Goal: Transaction & Acquisition: Purchase product/service

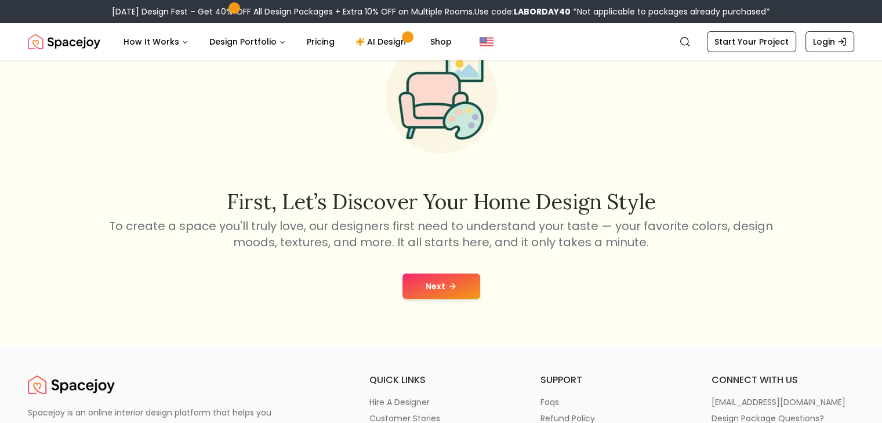
scroll to position [174, 0]
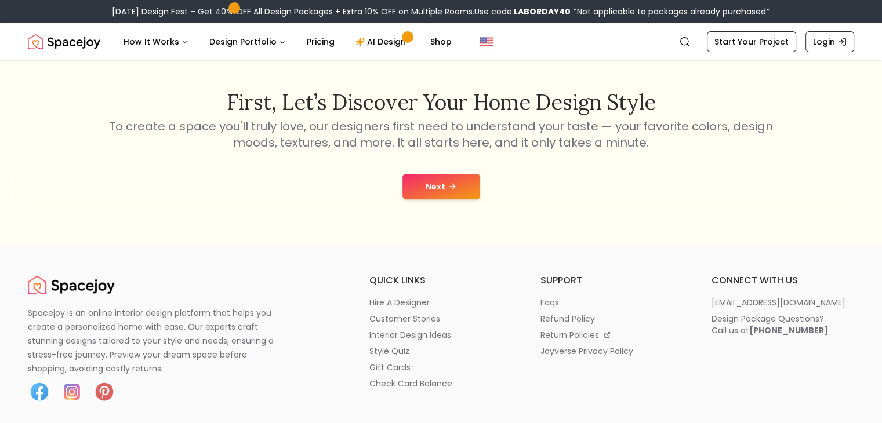
click at [427, 193] on button "Next" at bounding box center [442, 187] width 78 height 26
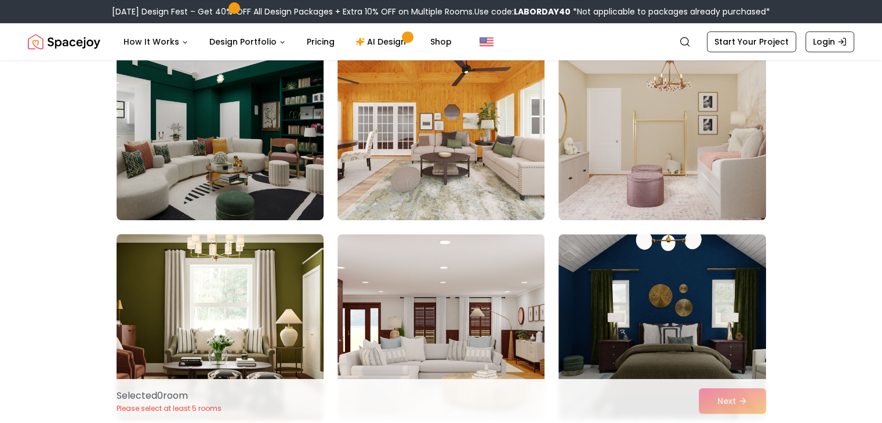
scroll to position [580, 0]
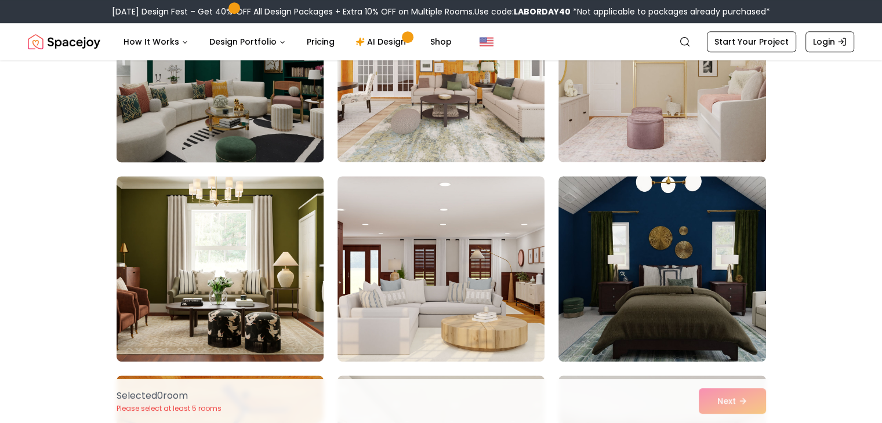
click at [202, 99] on img at bounding box center [219, 69] width 217 height 195
click at [218, 103] on img at bounding box center [219, 69] width 217 height 195
click at [269, 107] on img at bounding box center [219, 69] width 217 height 195
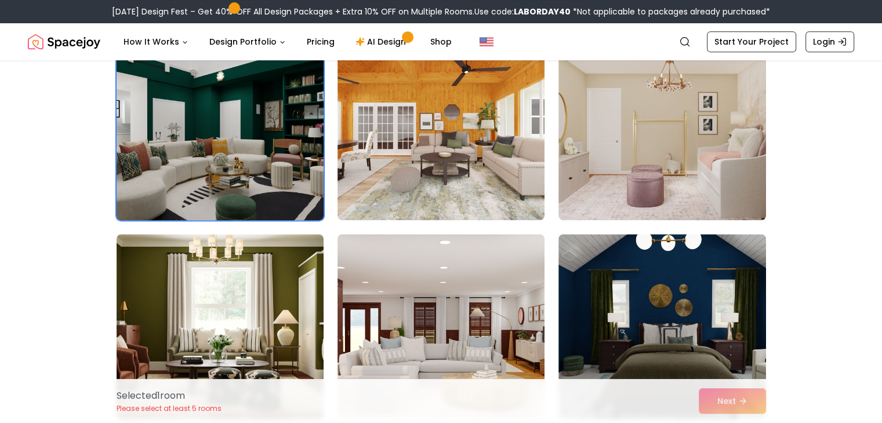
scroll to position [406, 0]
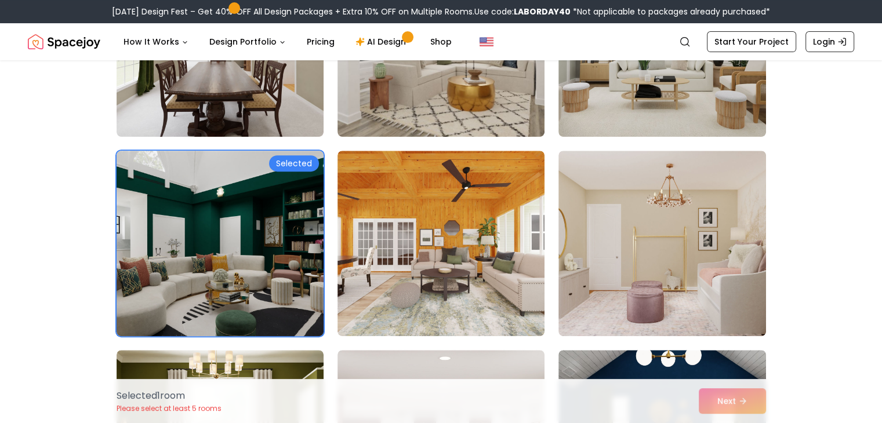
click at [302, 166] on div "Selected" at bounding box center [294, 163] width 50 height 16
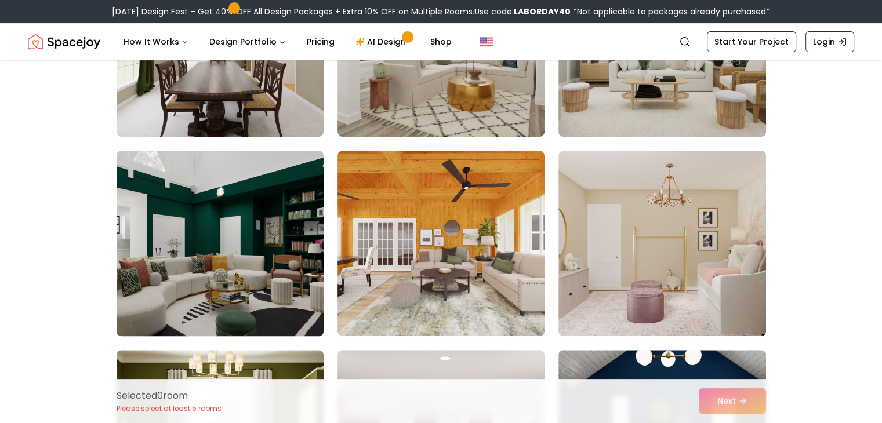
click at [302, 166] on img at bounding box center [219, 243] width 217 height 195
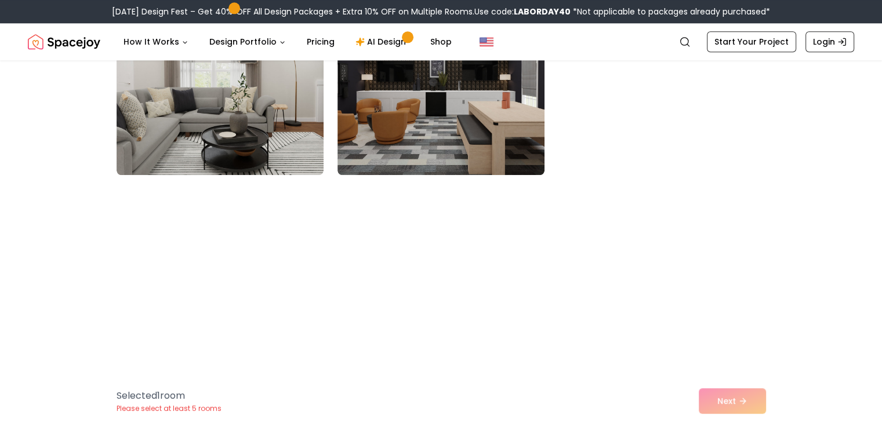
scroll to position [1392, 0]
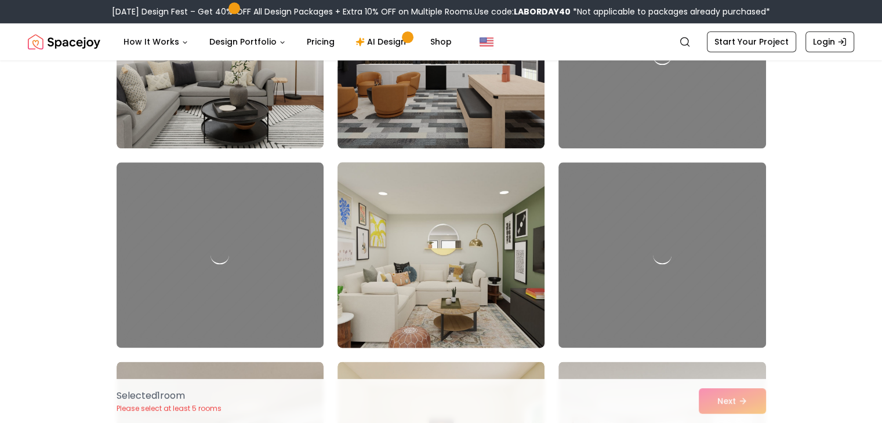
click at [721, 389] on div "Selected 1 room Please select at least 5 rooms Next" at bounding box center [441, 401] width 668 height 44
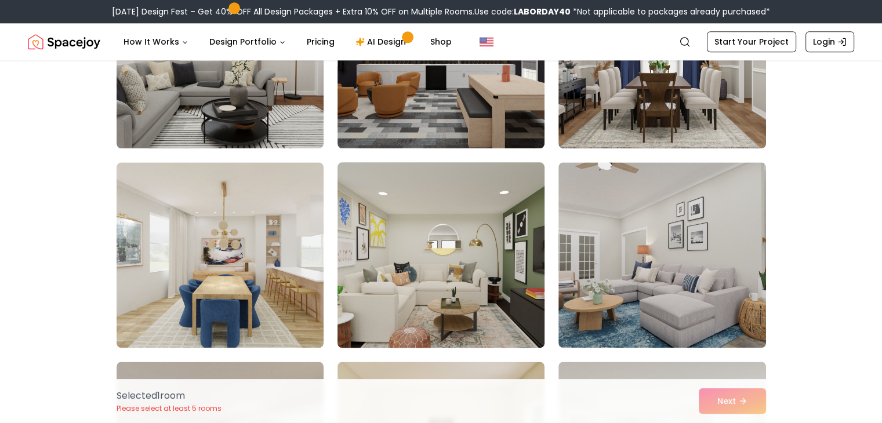
click at [724, 403] on div "Selected 1 room Please select at least 5 rooms Next" at bounding box center [441, 401] width 668 height 44
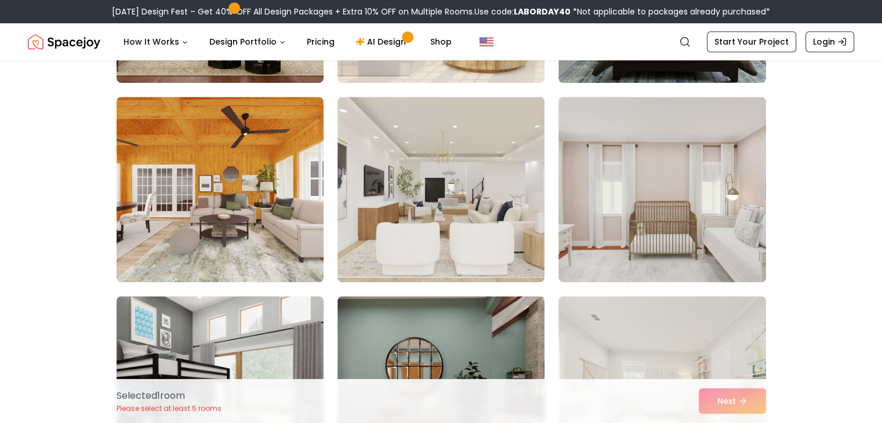
scroll to position [870, 0]
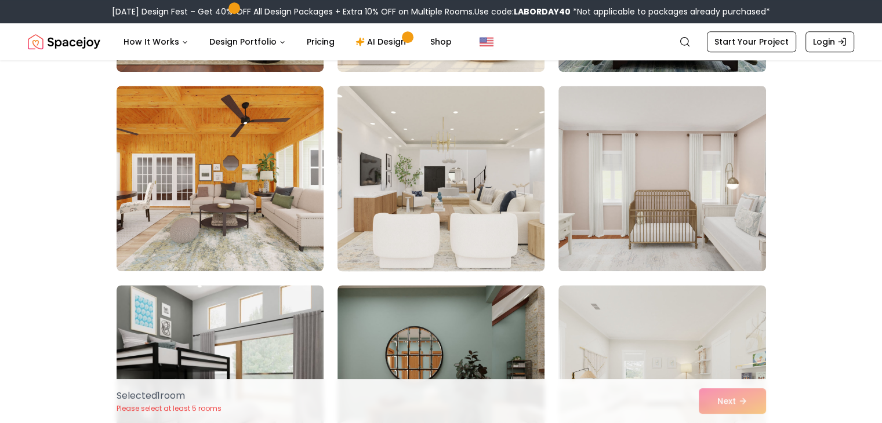
click at [522, 149] on img at bounding box center [440, 178] width 217 height 195
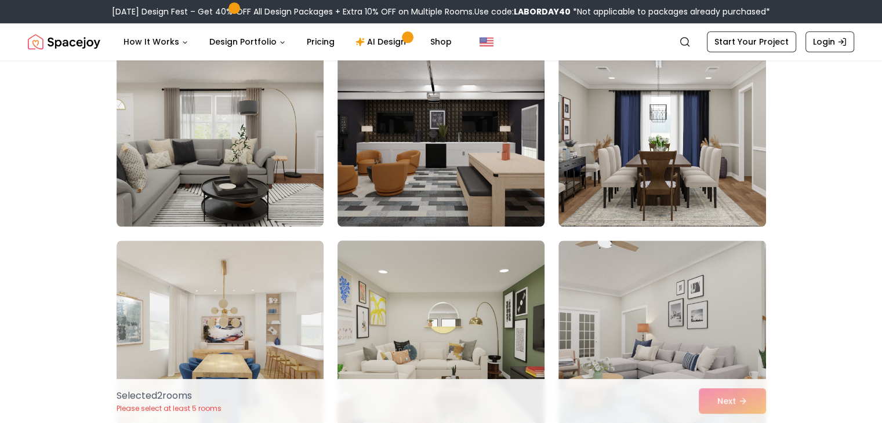
scroll to position [1334, 0]
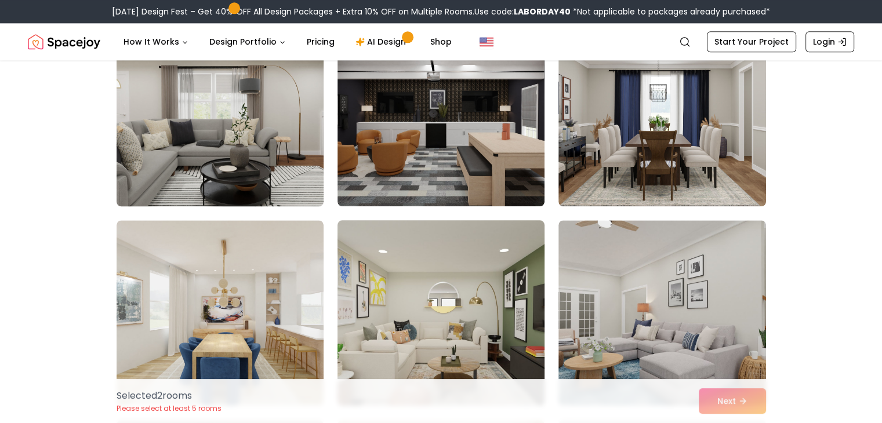
click at [303, 136] on img at bounding box center [219, 113] width 217 height 195
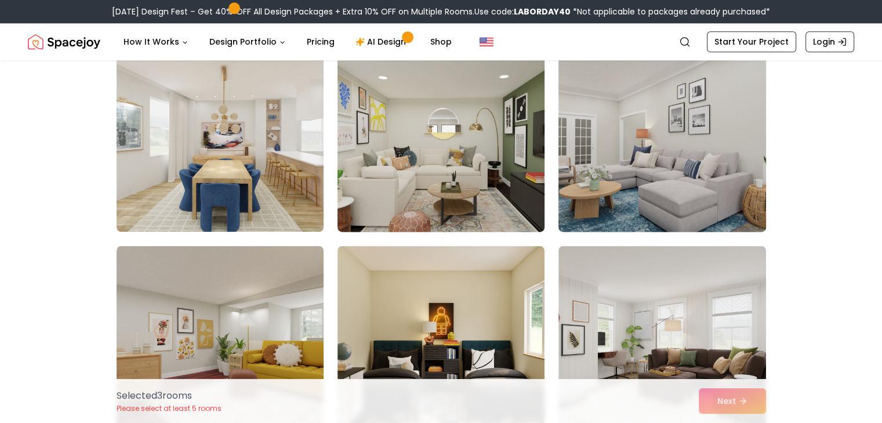
click at [633, 168] on img at bounding box center [661, 139] width 217 height 195
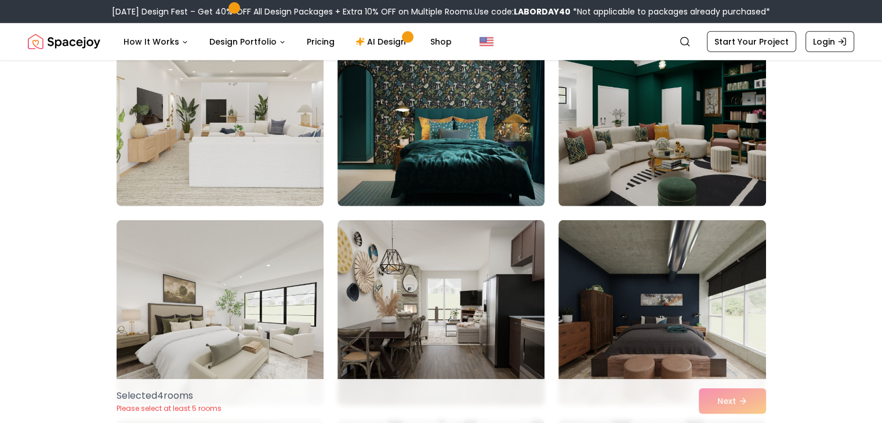
scroll to position [3538, 0]
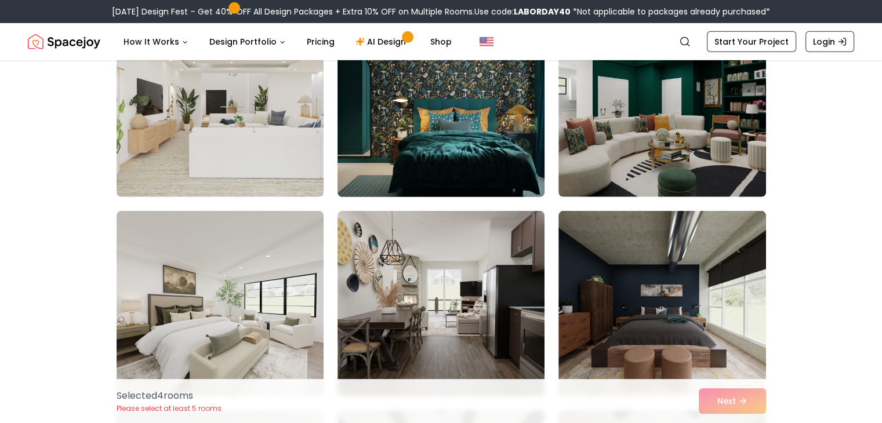
click at [488, 142] on img at bounding box center [440, 104] width 217 height 195
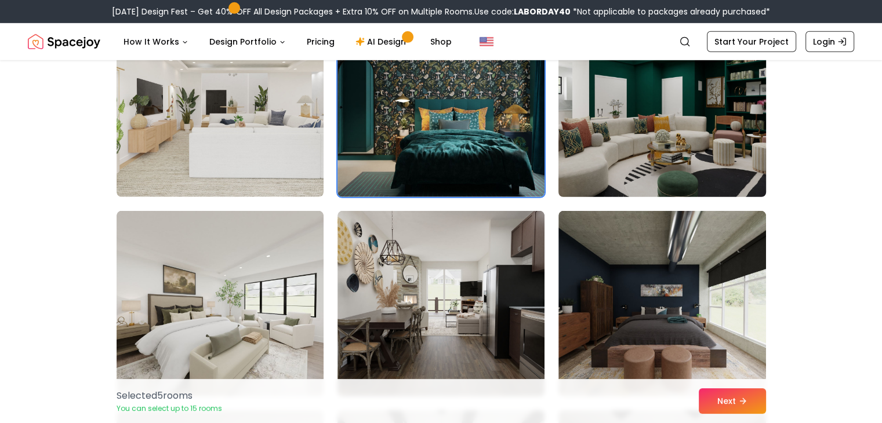
click at [684, 149] on img at bounding box center [661, 104] width 217 height 195
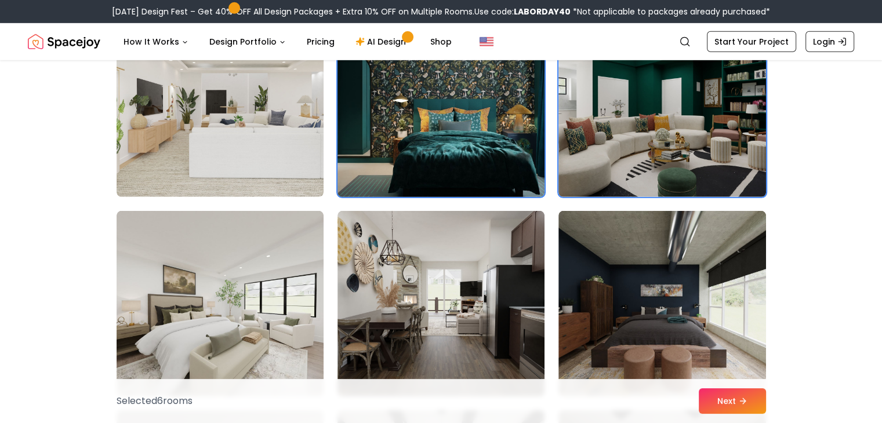
click at [489, 150] on img at bounding box center [440, 104] width 217 height 195
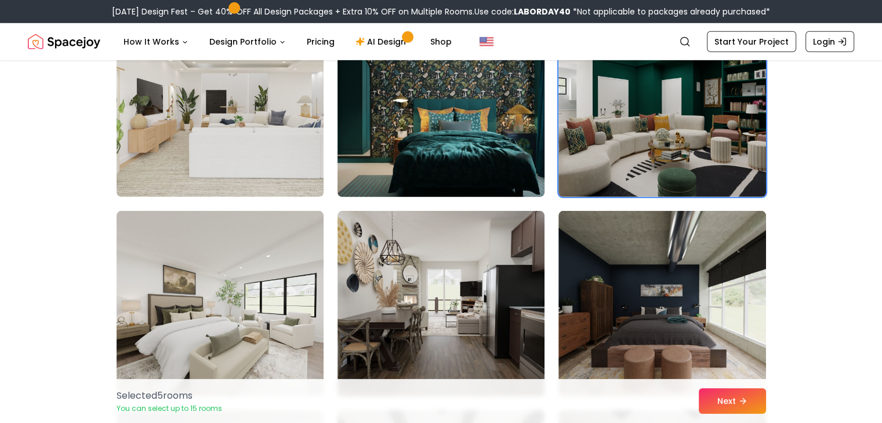
click at [489, 150] on img at bounding box center [440, 104] width 217 height 195
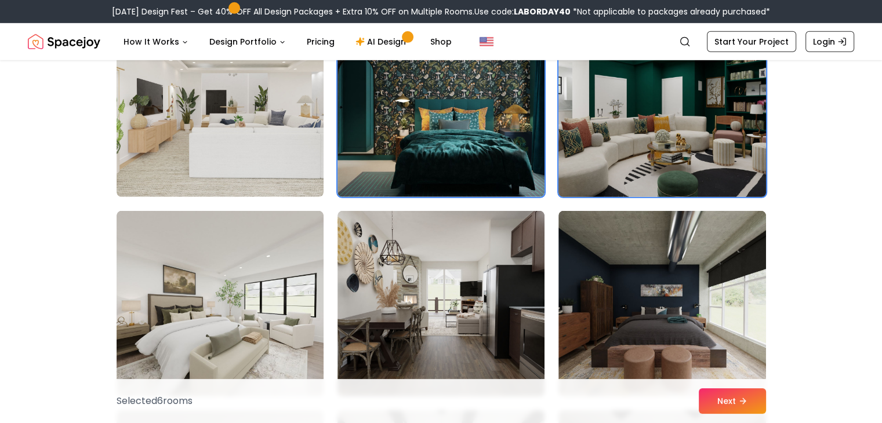
click at [594, 153] on img at bounding box center [661, 104] width 217 height 195
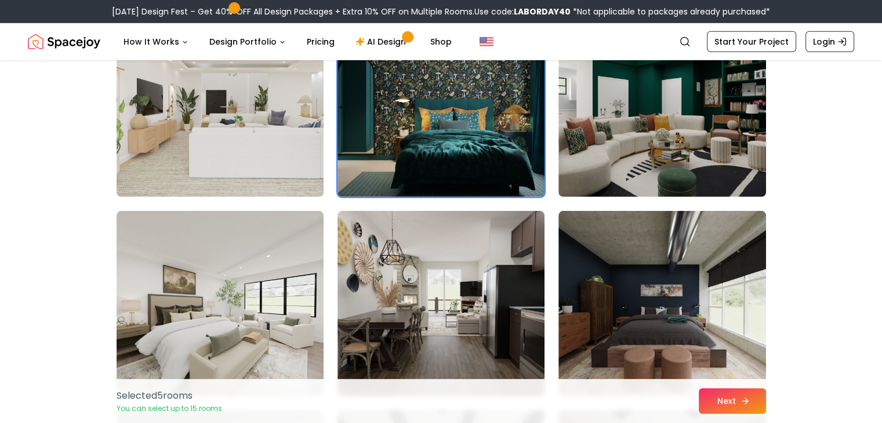
click at [715, 397] on button "Next" at bounding box center [732, 402] width 67 height 26
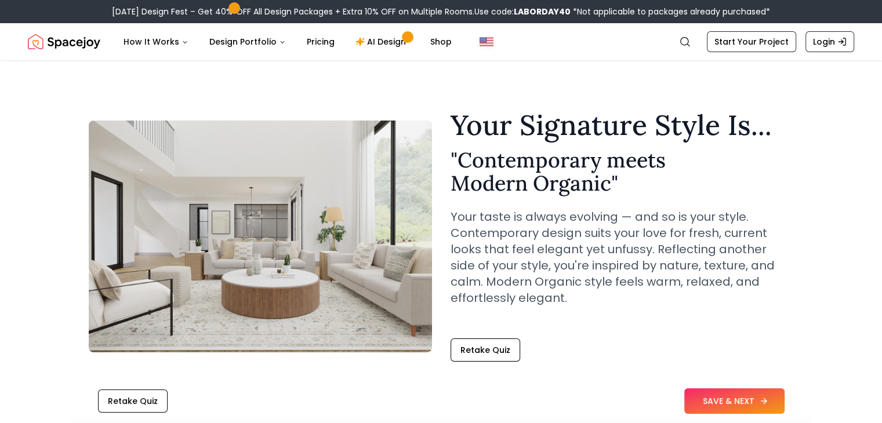
click at [734, 402] on button "SAVE & NEXT" at bounding box center [734, 402] width 100 height 26
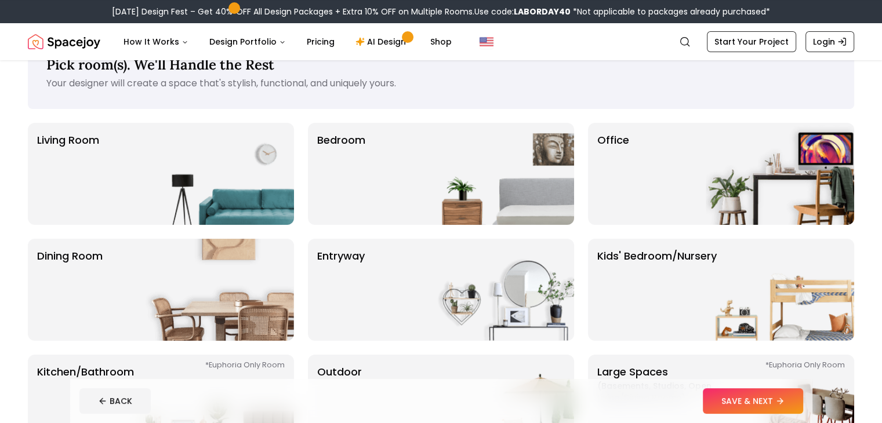
scroll to position [58, 0]
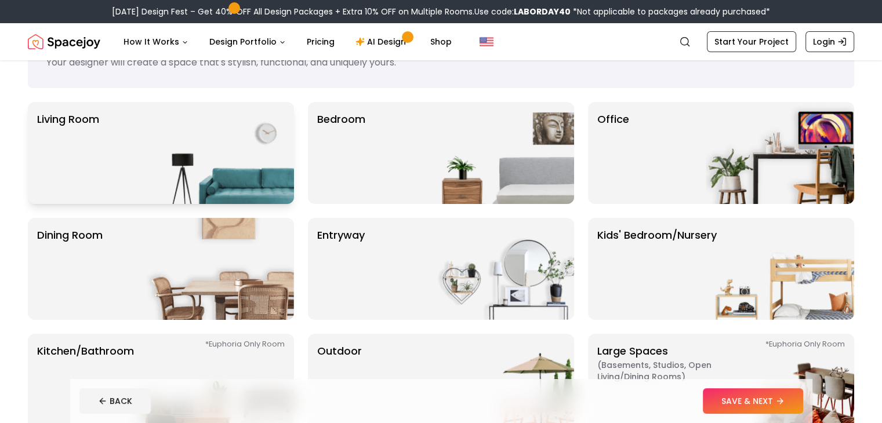
click at [107, 156] on div "Living Room" at bounding box center [161, 153] width 266 height 102
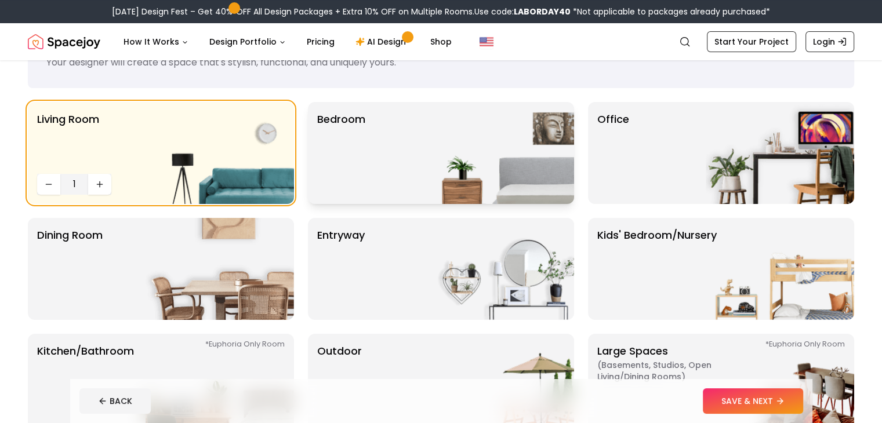
click at [390, 165] on div "Bedroom" at bounding box center [441, 153] width 266 height 102
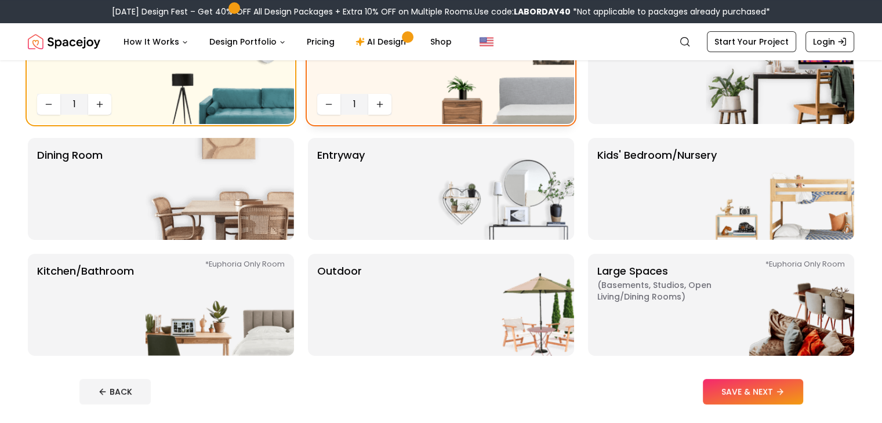
scroll to position [174, 0]
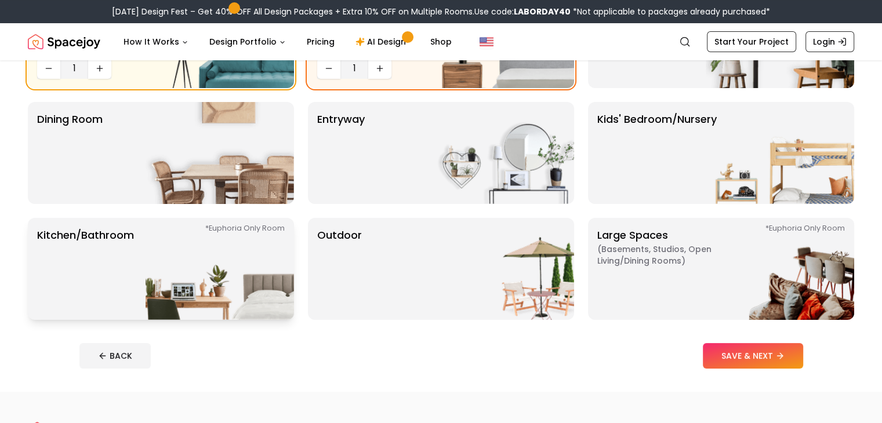
click at [132, 267] on p "Kitchen/Bathroom *Euphoria Only Room" at bounding box center [85, 269] width 97 height 84
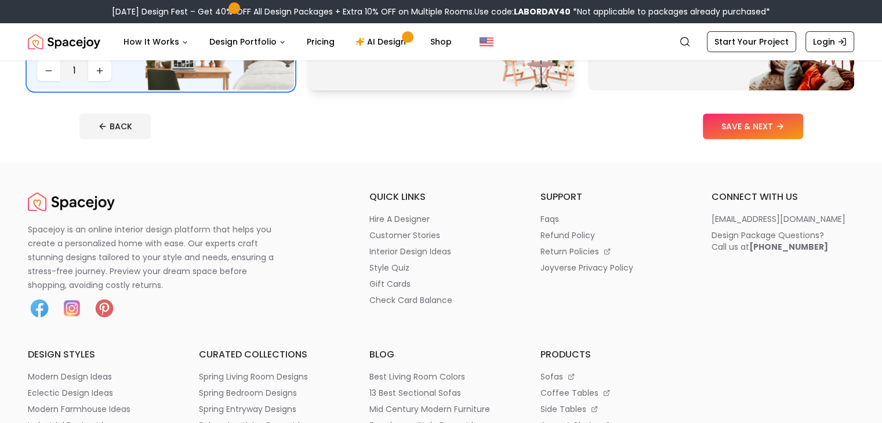
scroll to position [406, 0]
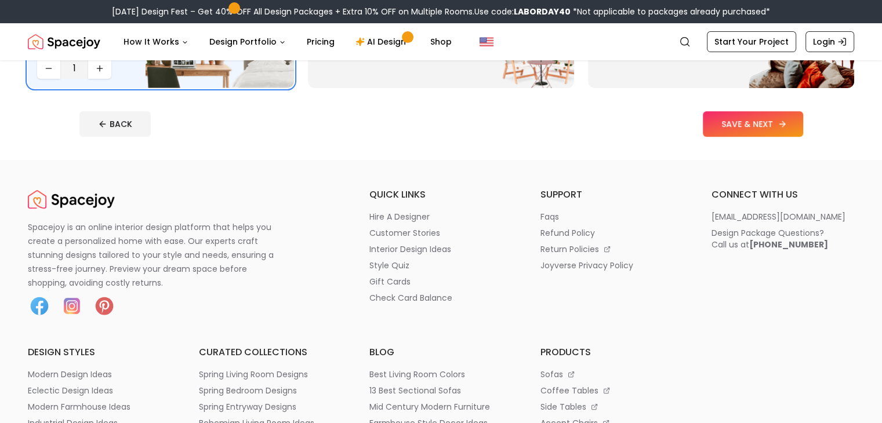
click at [756, 117] on button "SAVE & NEXT" at bounding box center [753, 124] width 100 height 26
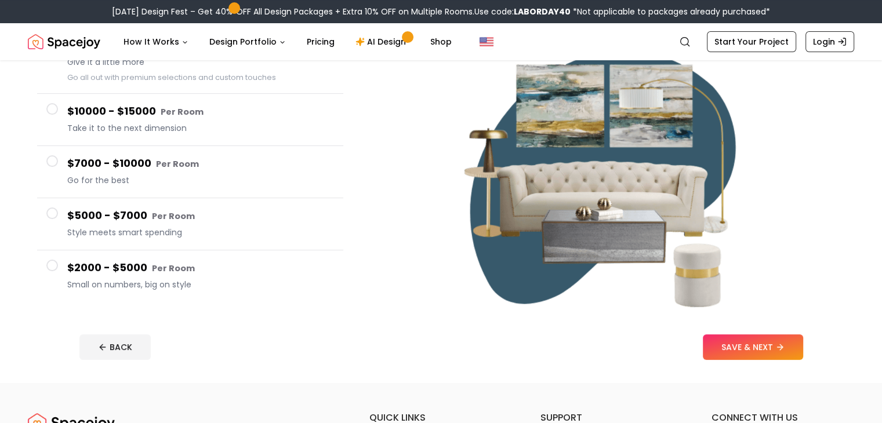
scroll to position [174, 0]
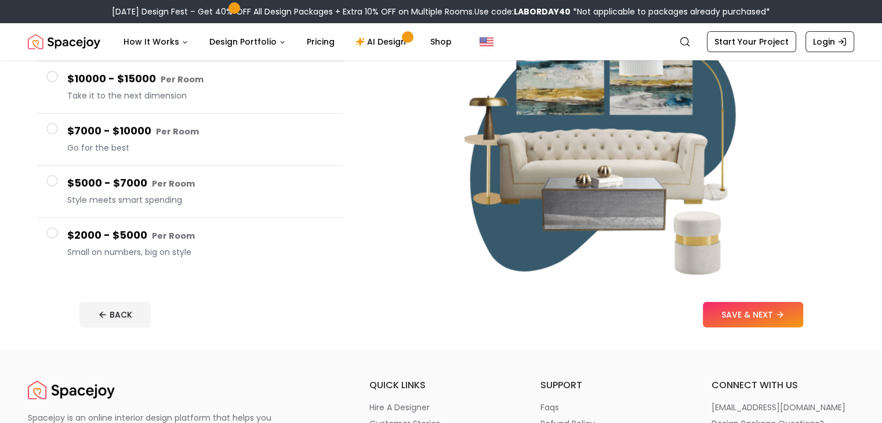
click at [129, 231] on h4 "$2000 - $5000 Per Room" at bounding box center [200, 235] width 267 height 17
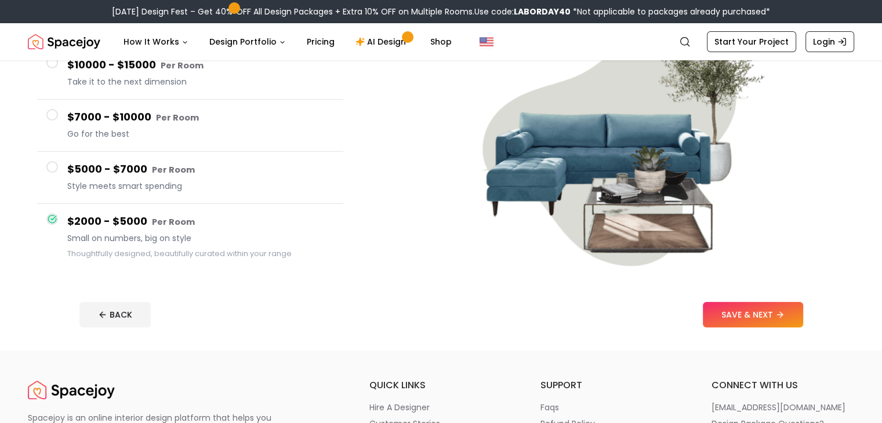
click at [119, 177] on div "$5000 - $7000 Per Room Style meets smart spending" at bounding box center [200, 177] width 267 height 33
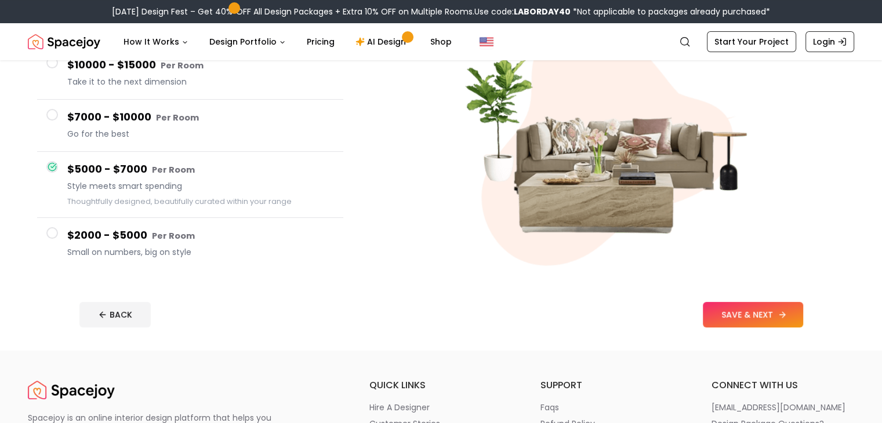
click at [803, 320] on button "SAVE & NEXT" at bounding box center [753, 315] width 100 height 26
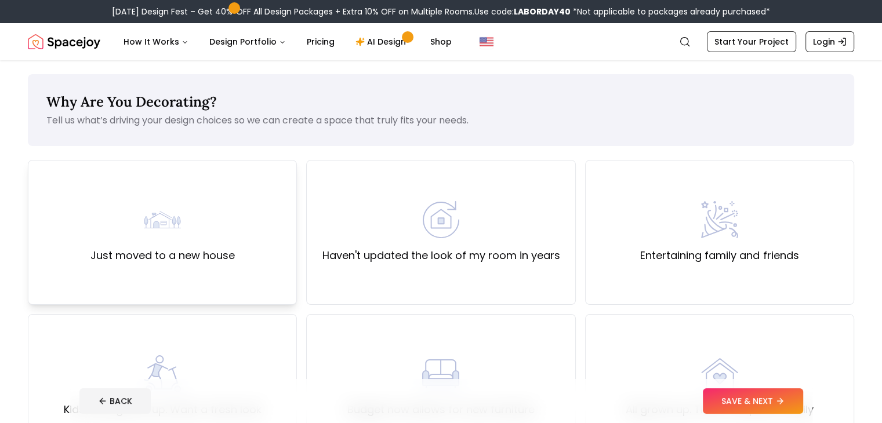
click at [195, 232] on div "Just moved to a new house" at bounding box center [162, 232] width 144 height 63
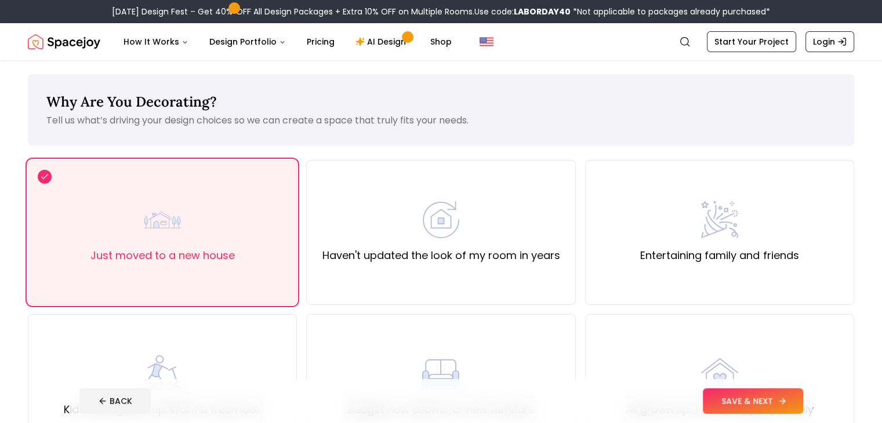
click at [803, 394] on button "SAVE & NEXT" at bounding box center [753, 402] width 100 height 26
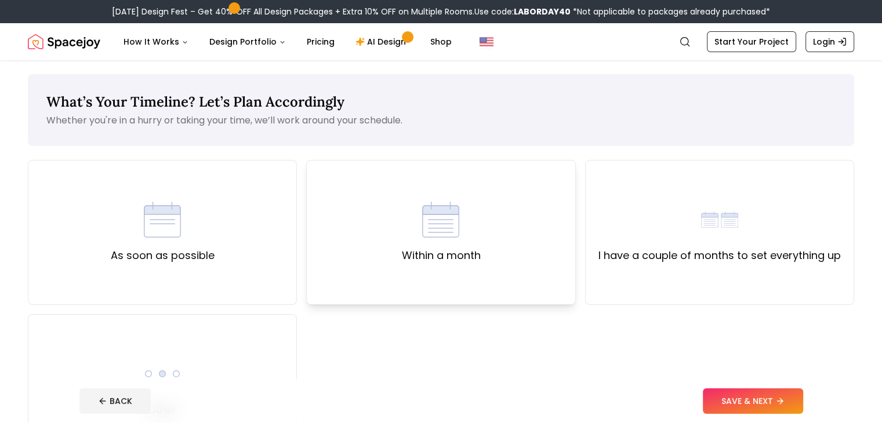
click at [528, 248] on div "Within a month" at bounding box center [440, 232] width 269 height 145
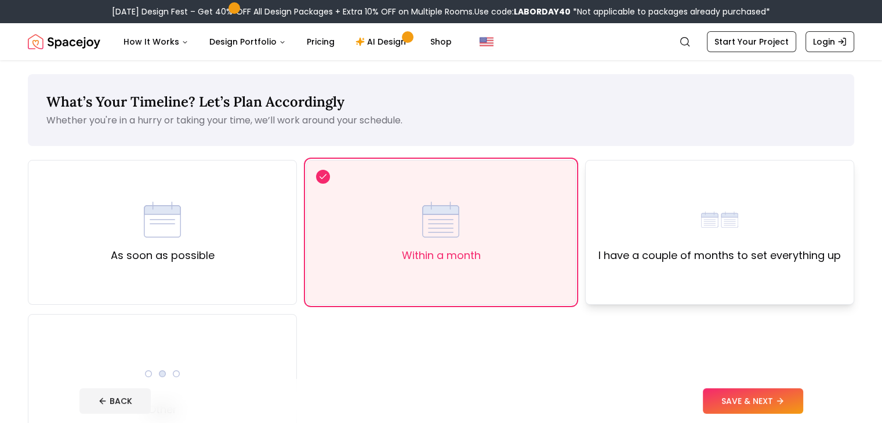
click at [710, 274] on div "I have a couple of months to set everything up" at bounding box center [719, 232] width 269 height 145
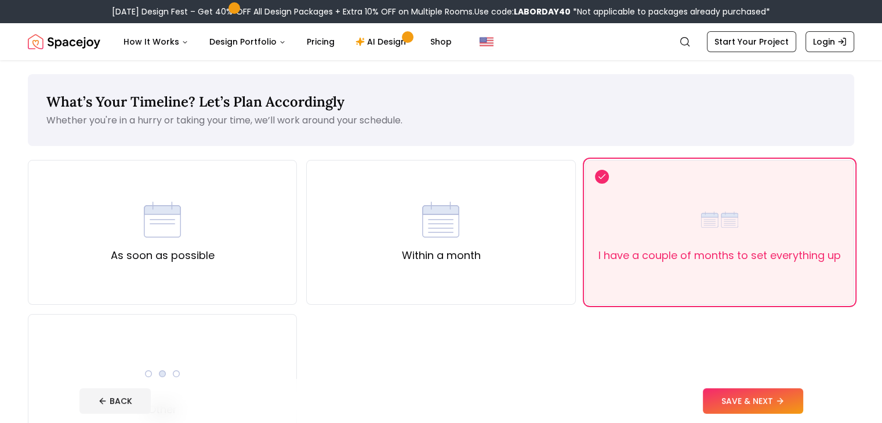
click at [763, 383] on footer "BACK SAVE & NEXT" at bounding box center [441, 401] width 742 height 44
click at [766, 392] on button "SAVE & NEXT" at bounding box center [753, 402] width 100 height 26
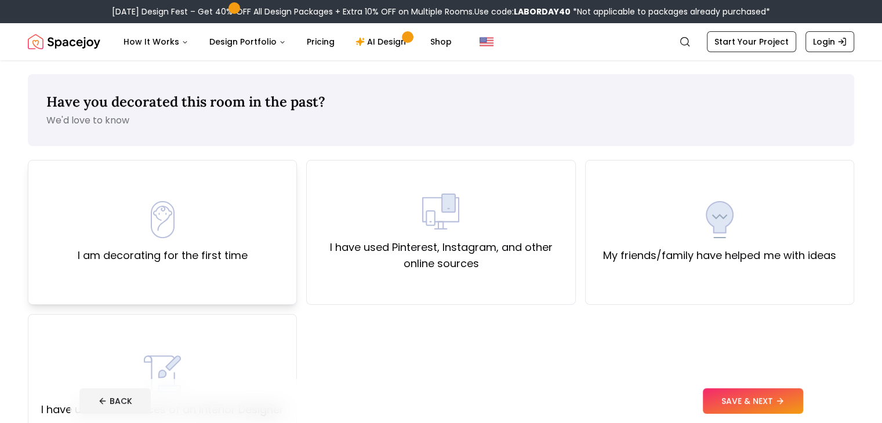
click at [146, 271] on div "I am decorating for the first time" at bounding box center [162, 232] width 269 height 145
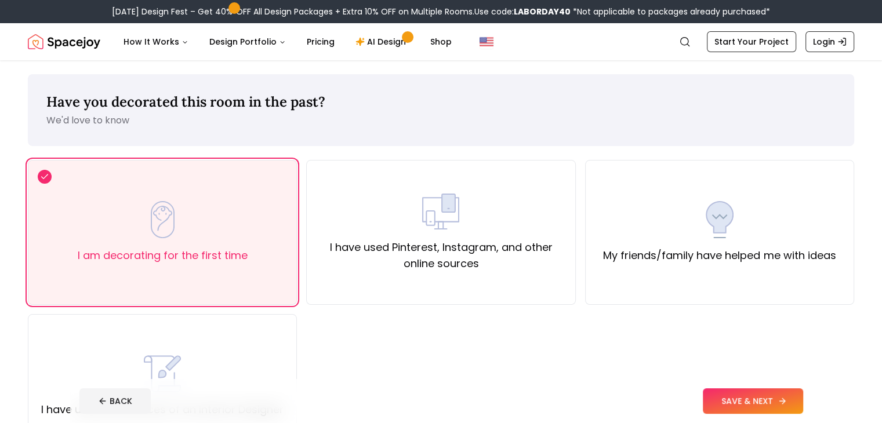
click at [802, 394] on button "SAVE & NEXT" at bounding box center [753, 402] width 100 height 26
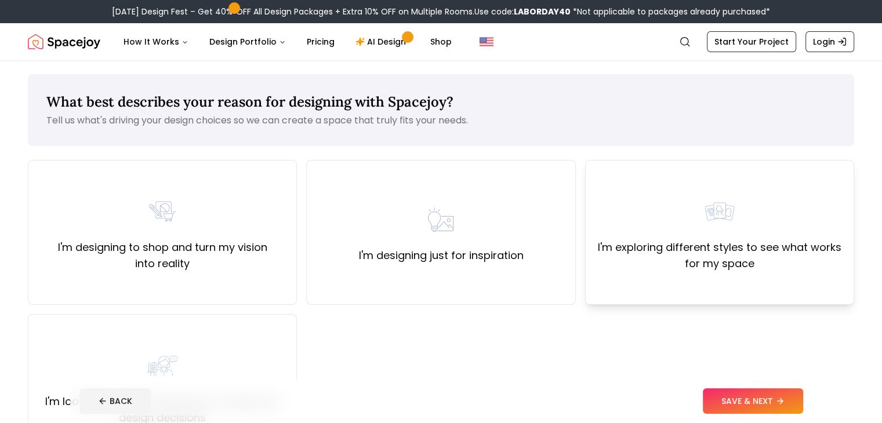
click at [705, 248] on label "I'm exploring different styles to see what works for my space" at bounding box center [719, 256] width 249 height 32
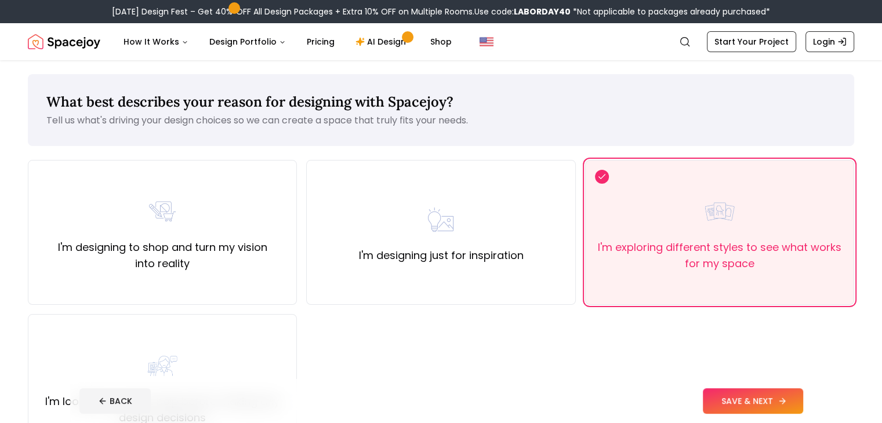
click at [782, 389] on button "SAVE & NEXT" at bounding box center [753, 402] width 100 height 26
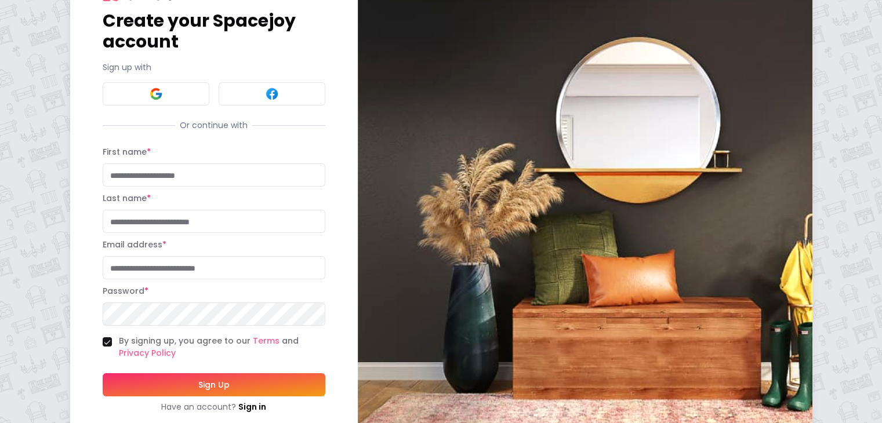
scroll to position [58, 0]
